Goal: Transaction & Acquisition: Book appointment/travel/reservation

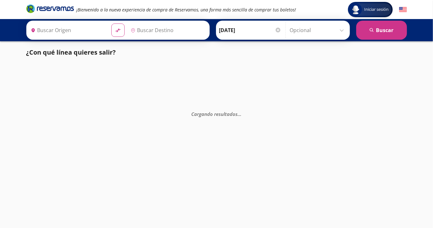
type input "[GEOGRAPHIC_DATA], [GEOGRAPHIC_DATA]"
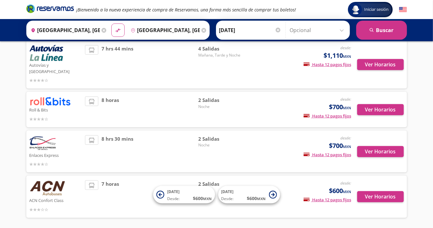
scroll to position [149, 0]
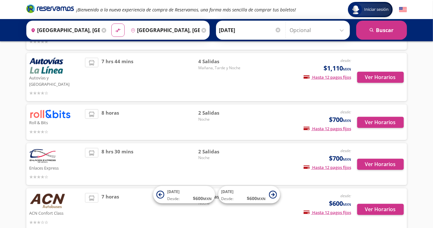
click at [114, 214] on span "7 horas" at bounding box center [109, 209] width 17 height 33
click at [381, 203] on button "Ver Horarios" at bounding box center [380, 208] width 47 height 11
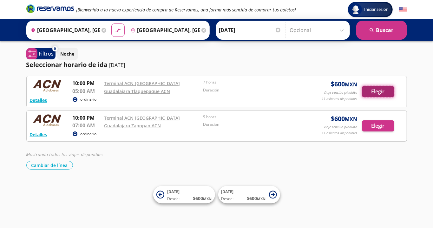
click at [370, 93] on button "Elegir" at bounding box center [378, 91] width 32 height 11
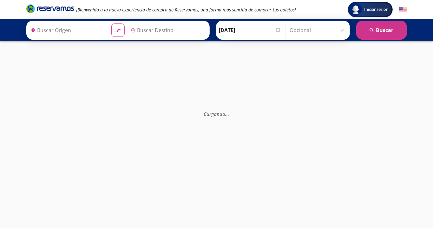
type input "Ciudad de México, Distrito Federal"
type input "[GEOGRAPHIC_DATA], [GEOGRAPHIC_DATA]"
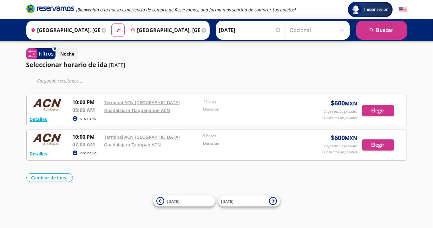
click at [254, 30] on input "12-Sep-25" at bounding box center [250, 30] width 62 height 16
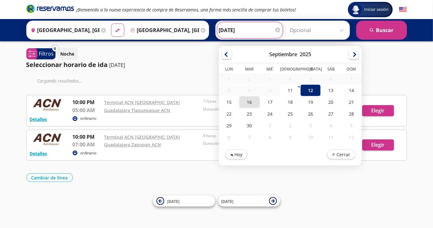
click at [254, 102] on div "16" at bounding box center [249, 102] width 20 height 12
type input "16-Sep-25"
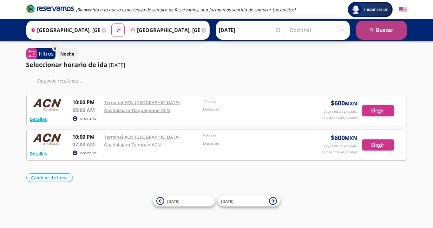
click at [375, 34] on button "search Buscar" at bounding box center [381, 30] width 51 height 19
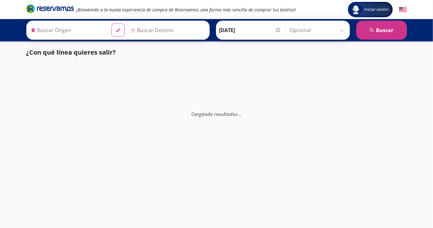
type input "[GEOGRAPHIC_DATA], [GEOGRAPHIC_DATA]"
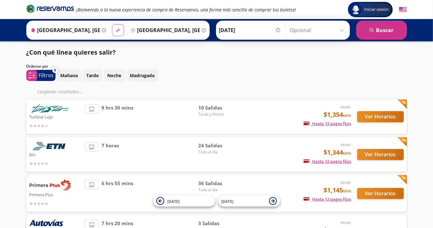
click at [118, 33] on icon "material-symbols:compare-arrows-rounded" at bounding box center [118, 30] width 6 height 6
type input "[GEOGRAPHIC_DATA], [GEOGRAPHIC_DATA]"
type input "Ciudad de México, Distrito Federal"
click at [366, 29] on button "search Buscar" at bounding box center [381, 30] width 51 height 19
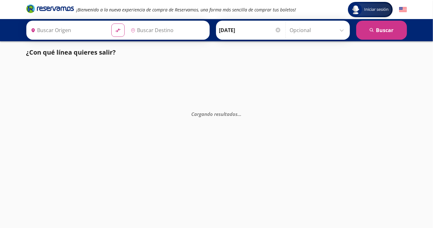
type input "[GEOGRAPHIC_DATA], [GEOGRAPHIC_DATA]"
type input "Ciudad de México, Distrito Federal"
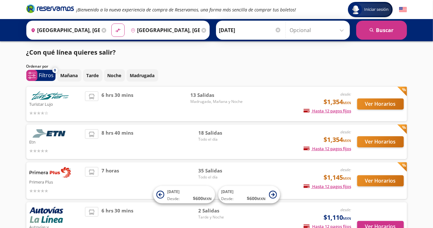
click at [240, 34] on input "16-Sep-25" at bounding box center [250, 30] width 62 height 16
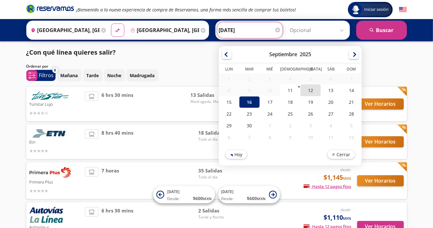
click at [315, 89] on div "12" at bounding box center [310, 90] width 20 height 12
type input "12-Sep-25"
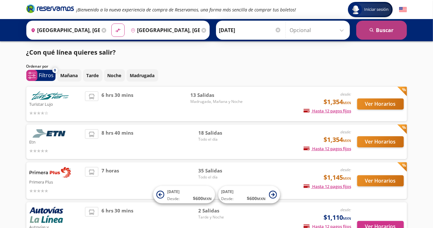
click at [384, 35] on button "search Buscar" at bounding box center [381, 30] width 51 height 19
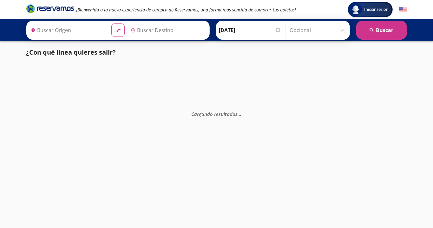
type input "[GEOGRAPHIC_DATA], [GEOGRAPHIC_DATA]"
type input "Ciudad de México, Distrito Federal"
click at [121, 32] on icon "material-symbols:compare-arrows-rounded" at bounding box center [118, 30] width 6 height 6
type input "Ciudad de México, Distrito Federal"
type input "[GEOGRAPHIC_DATA], [GEOGRAPHIC_DATA]"
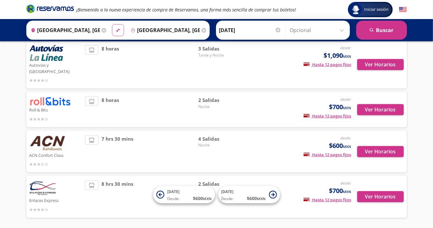
scroll to position [149, 0]
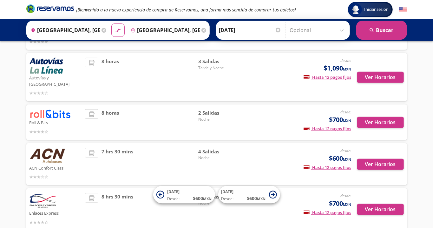
click at [161, 159] on div "7 hrs 30 mins" at bounding box center [141, 164] width 113 height 33
click at [383, 159] on button "Ver Horarios" at bounding box center [380, 163] width 47 height 11
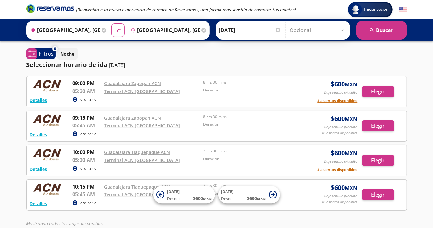
click at [98, 32] on input "Ciudad de México, Distrito Federal" at bounding box center [64, 30] width 72 height 16
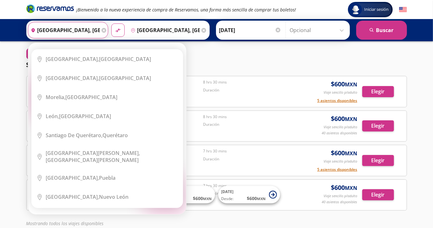
click at [126, 57] on div "Ciudad de México, Distrito Federal" at bounding box center [98, 58] width 105 height 7
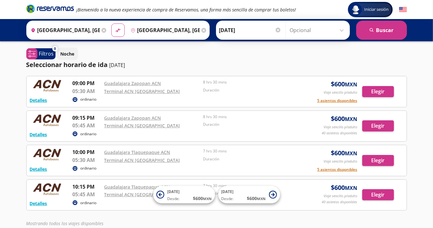
click at [172, 32] on input "[GEOGRAPHIC_DATA], [GEOGRAPHIC_DATA]" at bounding box center [164, 30] width 72 height 16
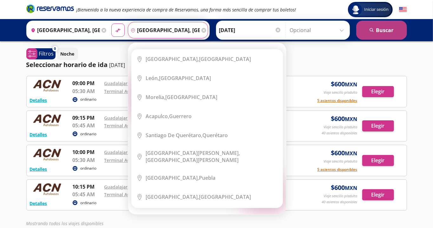
click at [389, 25] on button "search Buscar" at bounding box center [381, 30] width 51 height 19
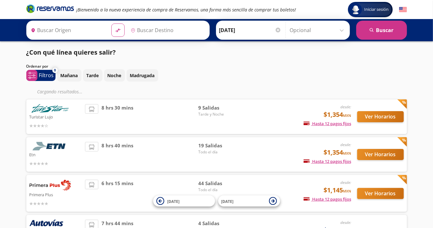
type input "Ciudad de México, Distrito Federal"
type input "[GEOGRAPHIC_DATA], [GEOGRAPHIC_DATA]"
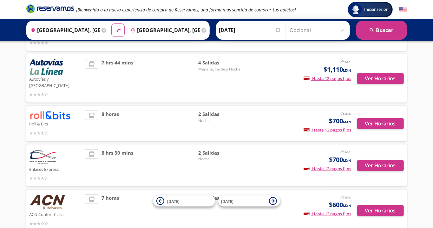
scroll to position [162, 0]
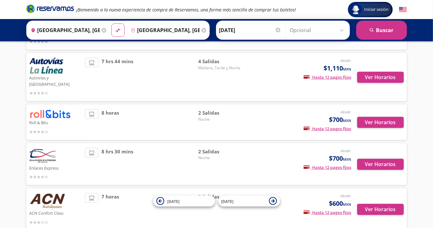
click at [129, 202] on div "7 horas" at bounding box center [141, 209] width 113 height 33
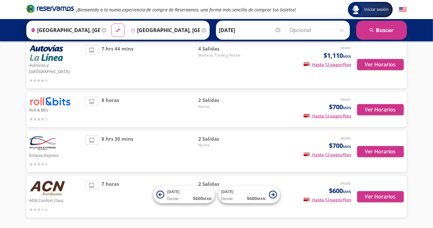
click at [146, 203] on div "7 horas" at bounding box center [141, 196] width 113 height 33
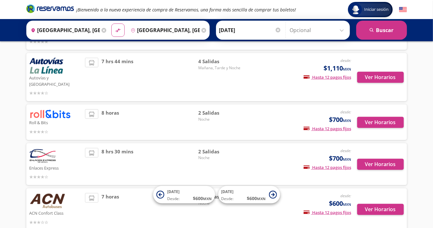
click at [215, 200] on span "Noche" at bounding box center [220, 203] width 44 height 6
click at [52, 193] on img at bounding box center [47, 201] width 36 height 16
click at [115, 194] on span "7 horas" at bounding box center [109, 209] width 17 height 33
click at [379, 203] on button "Ver Horarios" at bounding box center [380, 208] width 47 height 11
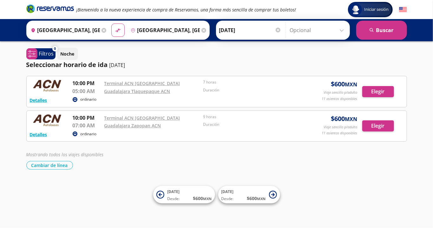
click at [82, 23] on input "Ciudad de México, Distrito Federal" at bounding box center [64, 30] width 72 height 16
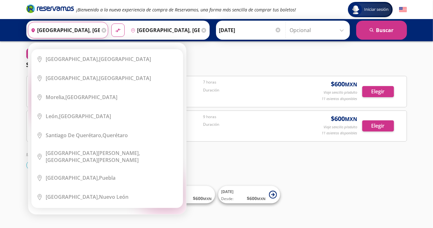
click at [108, 84] on li "City Icon Guadalajara, Jalisco" at bounding box center [107, 77] width 151 height 19
type input "[GEOGRAPHIC_DATA], [GEOGRAPHIC_DATA]"
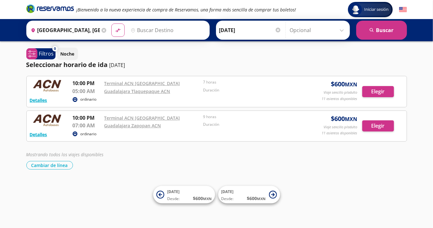
click at [171, 32] on input "Destino" at bounding box center [167, 30] width 78 height 16
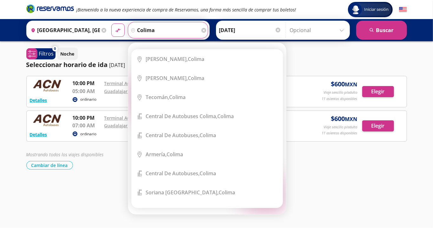
click at [194, 60] on div "Colima, Colima" at bounding box center [212, 58] width 132 height 7
type input "Colima, Colima"
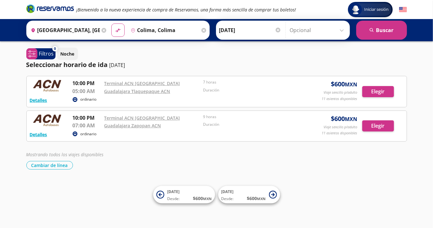
click at [244, 29] on input "12-Sep-25" at bounding box center [250, 30] width 62 height 16
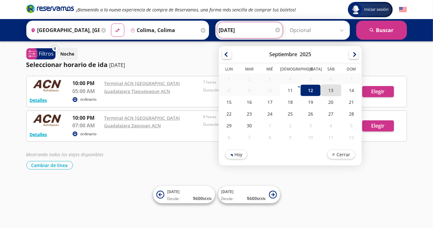
click at [339, 89] on div "13" at bounding box center [330, 90] width 20 height 12
type input "[DATE]"
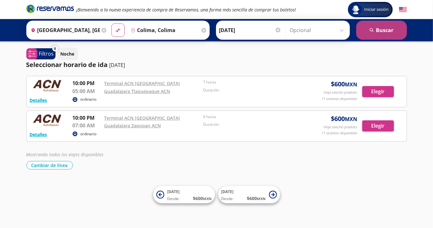
click at [389, 27] on button "search Buscar" at bounding box center [381, 30] width 51 height 19
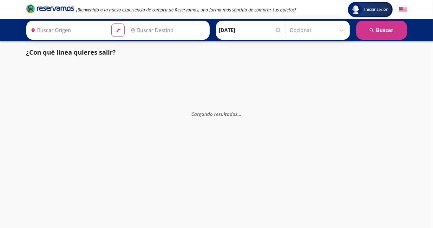
type input "[GEOGRAPHIC_DATA], [GEOGRAPHIC_DATA]"
type input "Colima, Colima"
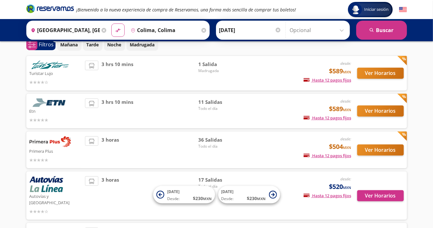
scroll to position [111, 0]
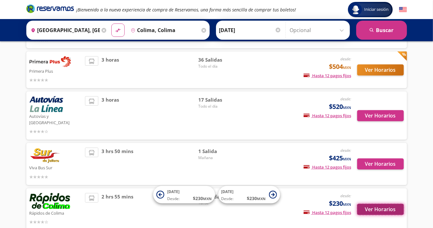
click at [374, 204] on button "Ver Horarios" at bounding box center [380, 208] width 47 height 11
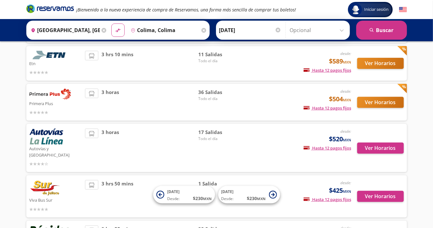
scroll to position [111, 0]
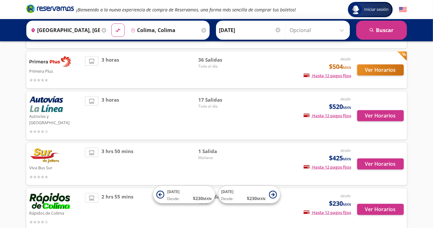
click at [89, 204] on div "2 hrs 55 mins" at bounding box center [141, 209] width 113 height 33
click at [204, 200] on span "Tarde" at bounding box center [220, 203] width 44 height 6
click at [382, 203] on button "Ver Horarios" at bounding box center [380, 208] width 47 height 11
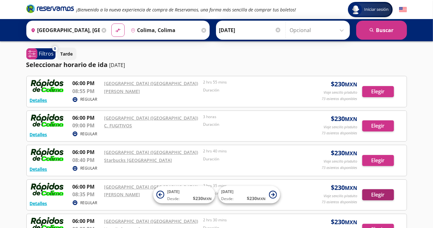
click at [382, 202] on div "Detalles REGULAR 06:00 PM GUADALAJARA (ALDAMA) 08:35 PM H.M. ISABEL 2 hrs 35 mi…" at bounding box center [216, 195] width 373 height 24
click at [143, 151] on link "[GEOGRAPHIC_DATA] ([GEOGRAPHIC_DATA])" at bounding box center [151, 152] width 94 height 6
click at [152, 117] on link "[GEOGRAPHIC_DATA] ([GEOGRAPHIC_DATA])" at bounding box center [151, 118] width 94 height 6
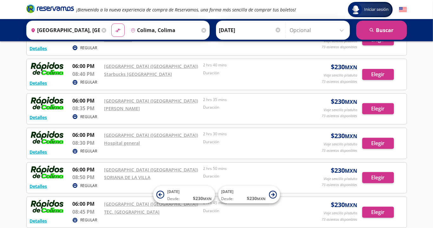
scroll to position [87, 0]
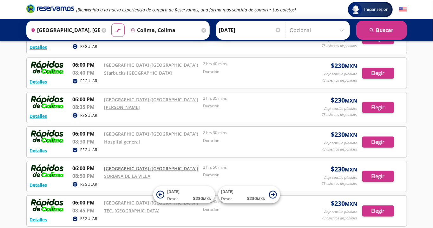
click at [146, 167] on link "[GEOGRAPHIC_DATA] ([GEOGRAPHIC_DATA])" at bounding box center [151, 168] width 94 height 6
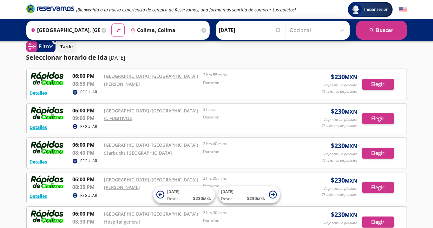
scroll to position [0, 0]
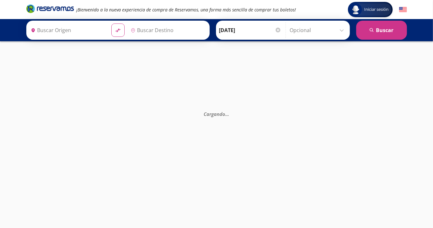
type input "[GEOGRAPHIC_DATA], [GEOGRAPHIC_DATA]"
type input "Colima, Colima"
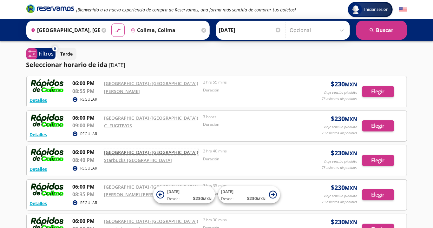
click at [135, 152] on link "[GEOGRAPHIC_DATA] ([GEOGRAPHIC_DATA])" at bounding box center [151, 152] width 94 height 6
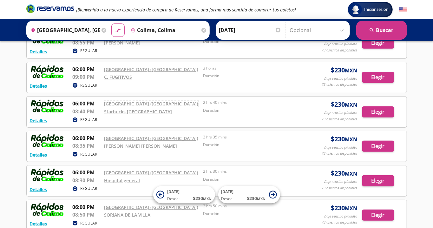
scroll to position [49, 0]
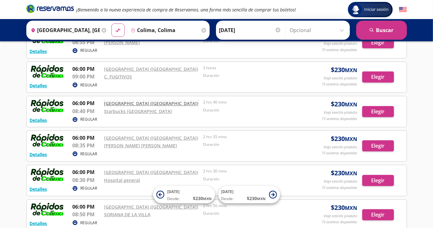
click at [138, 103] on link "[GEOGRAPHIC_DATA] ([GEOGRAPHIC_DATA])" at bounding box center [151, 103] width 94 height 6
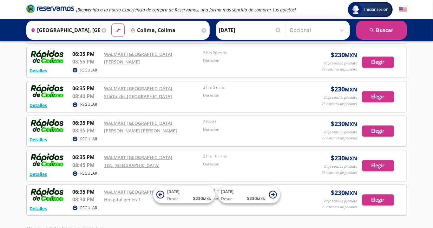
scroll to position [822, 0]
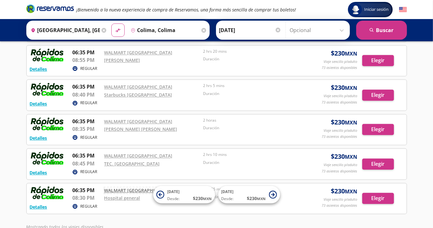
click at [148, 187] on link "WALMART [GEOGRAPHIC_DATA]" at bounding box center [138, 190] width 68 height 6
